Goal: Task Accomplishment & Management: Understand process/instructions

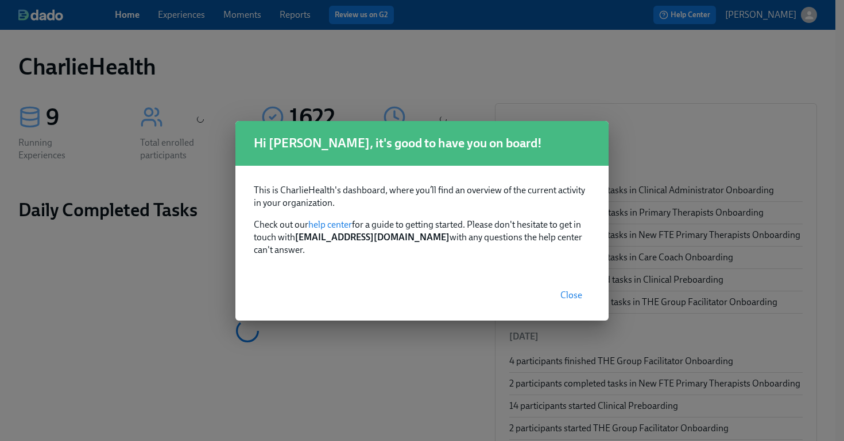
click at [576, 284] on button "Close" at bounding box center [571, 295] width 38 height 23
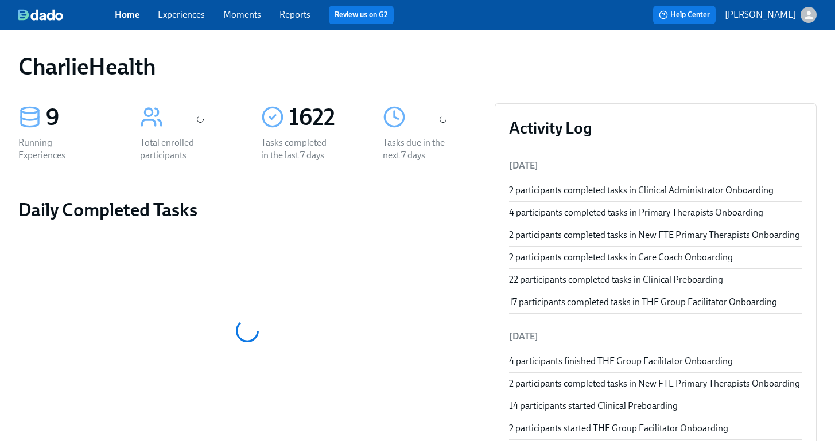
click at [173, 13] on link "Experiences" at bounding box center [181, 14] width 47 height 11
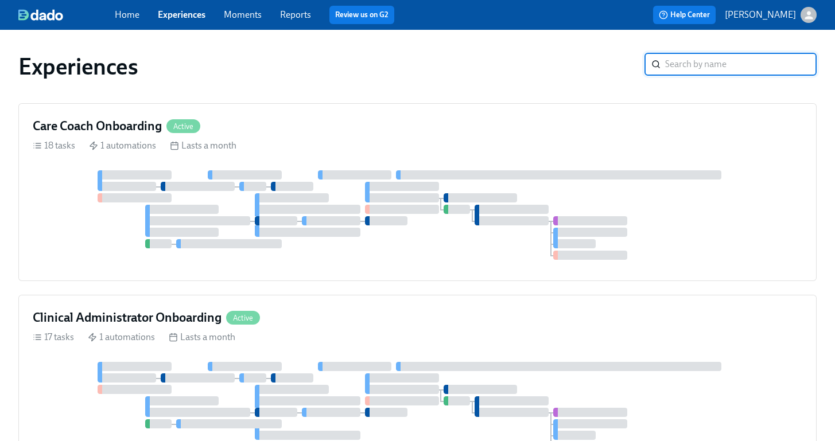
click at [699, 66] on input "search" at bounding box center [741, 64] width 152 height 23
type input "preb"
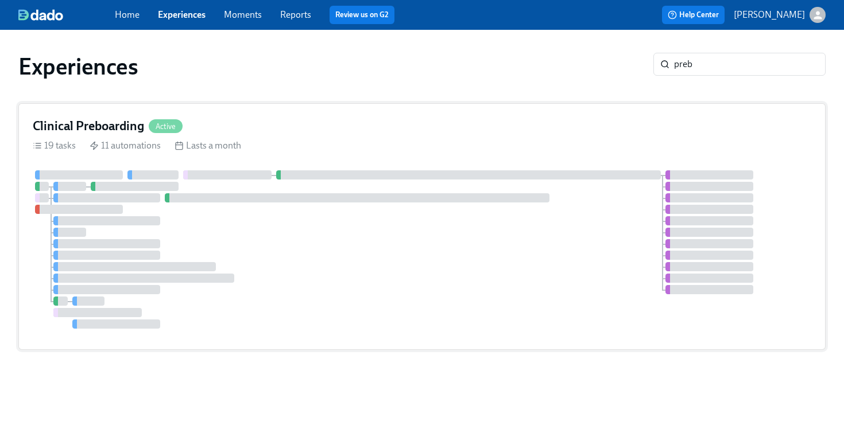
click at [491, 140] on div "19 tasks 11 automations Lasts a month" at bounding box center [422, 146] width 778 height 13
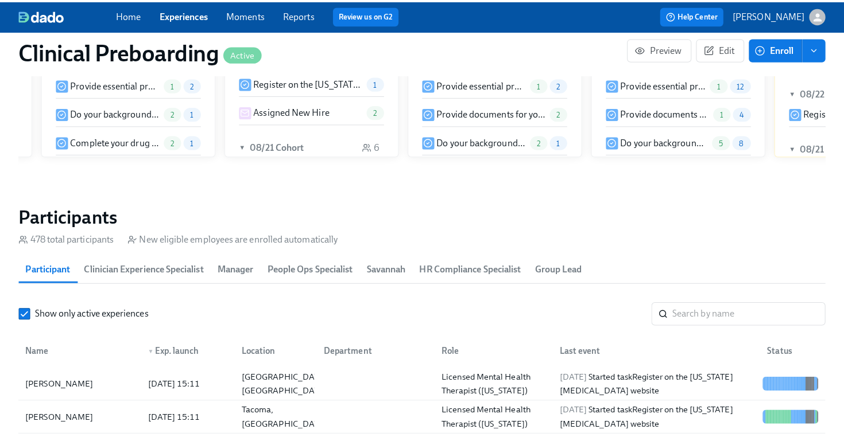
scroll to position [0, 13239]
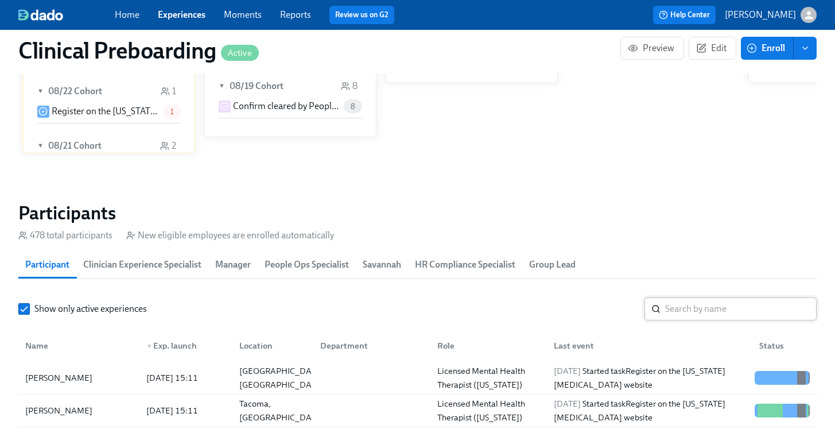
click at [700, 310] on input "search" at bounding box center [741, 308] width 152 height 23
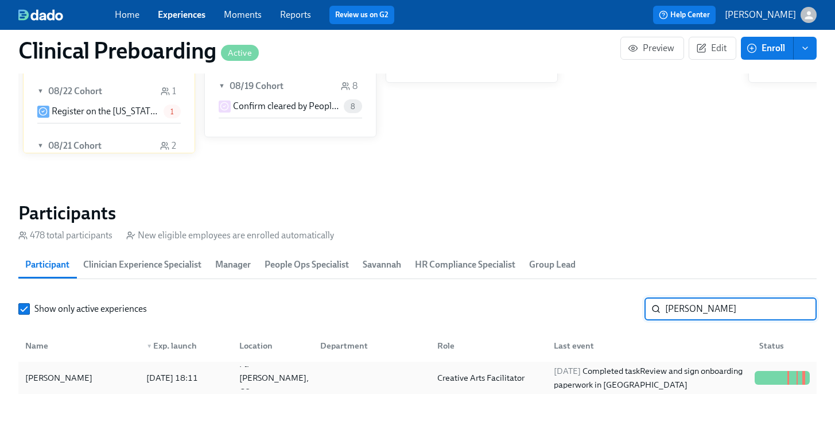
type input "[PERSON_NAME]"
click at [67, 367] on div "[PERSON_NAME]" at bounding box center [79, 377] width 117 height 23
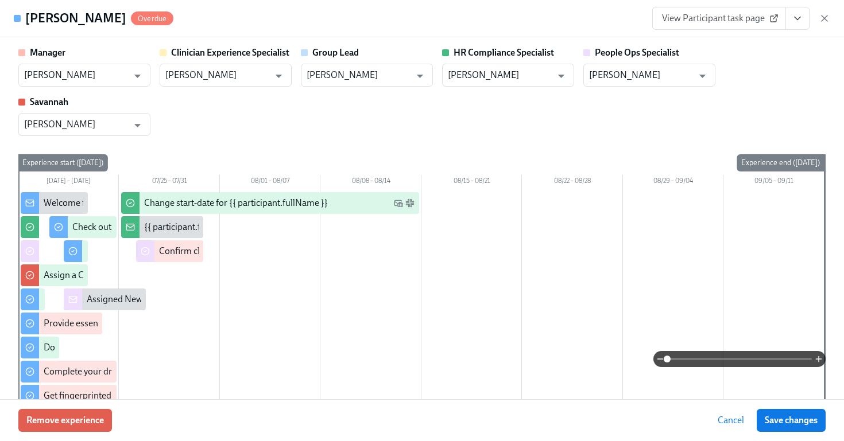
click at [746, 11] on link "View Participant task page" at bounding box center [719, 18] width 134 height 23
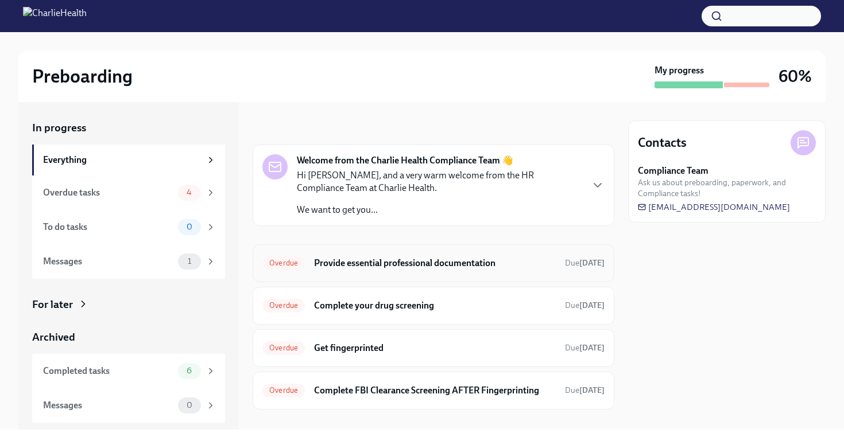
click at [426, 274] on div "Overdue Provide essential professional documentation Due [DATE]" at bounding box center [434, 264] width 362 height 38
click at [416, 265] on h6 "Provide essential professional documentation" at bounding box center [435, 263] width 242 height 13
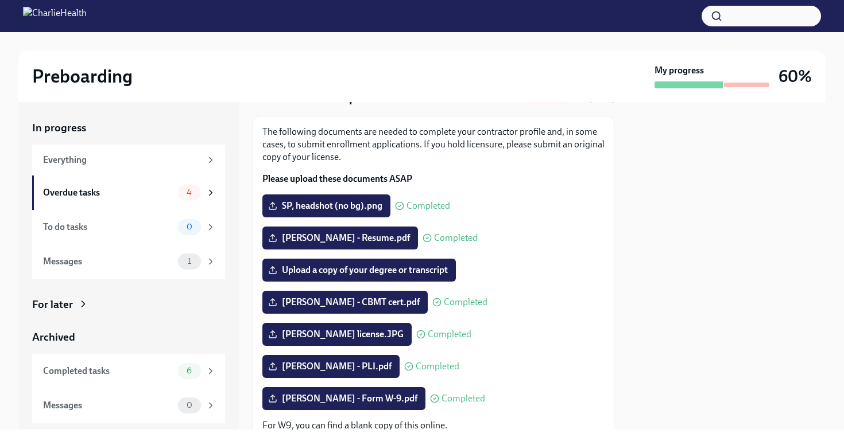
scroll to position [85, 0]
